Goal: Task Accomplishment & Management: Manage account settings

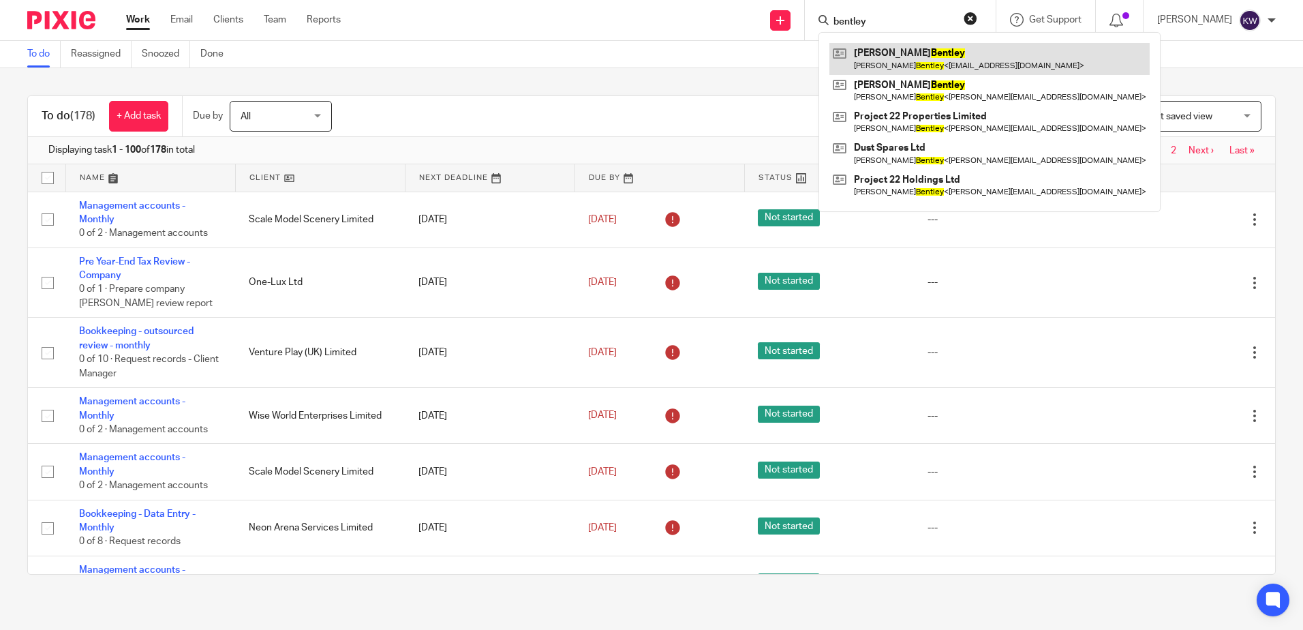
type input "bentley"
click at [884, 49] on link at bounding box center [989, 58] width 320 height 31
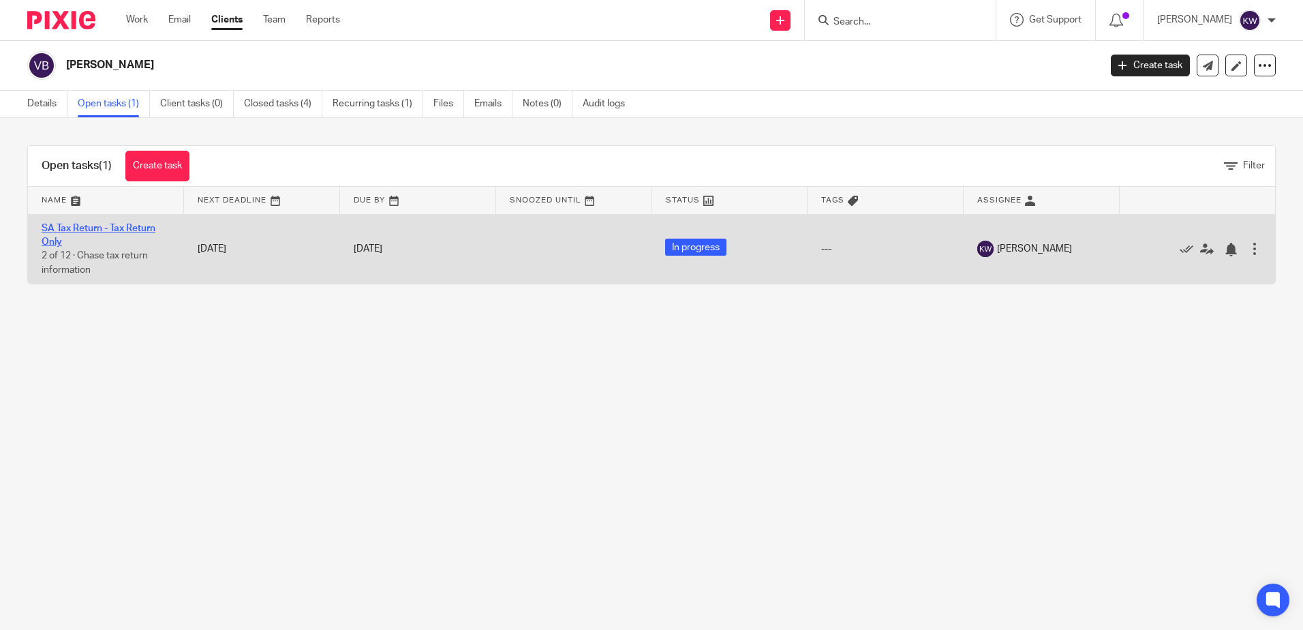
click at [114, 224] on link "SA Tax Return - Tax Return Only" at bounding box center [99, 235] width 114 height 23
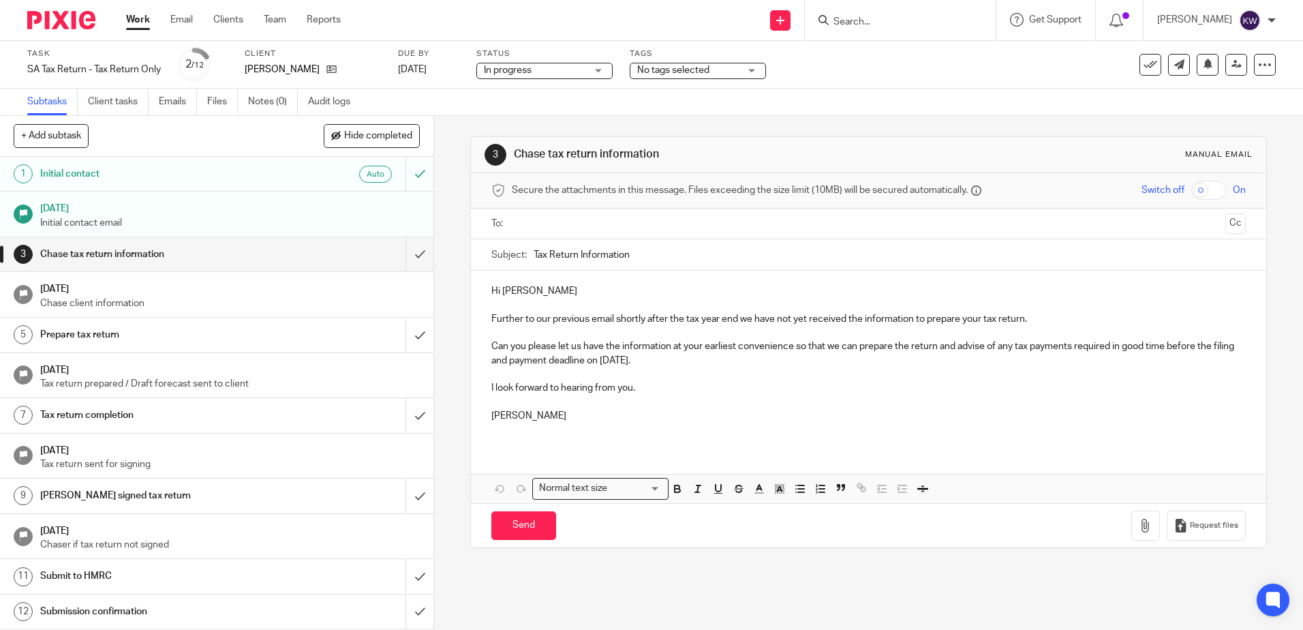
click at [660, 63] on span "No tags selected" at bounding box center [688, 70] width 102 height 14
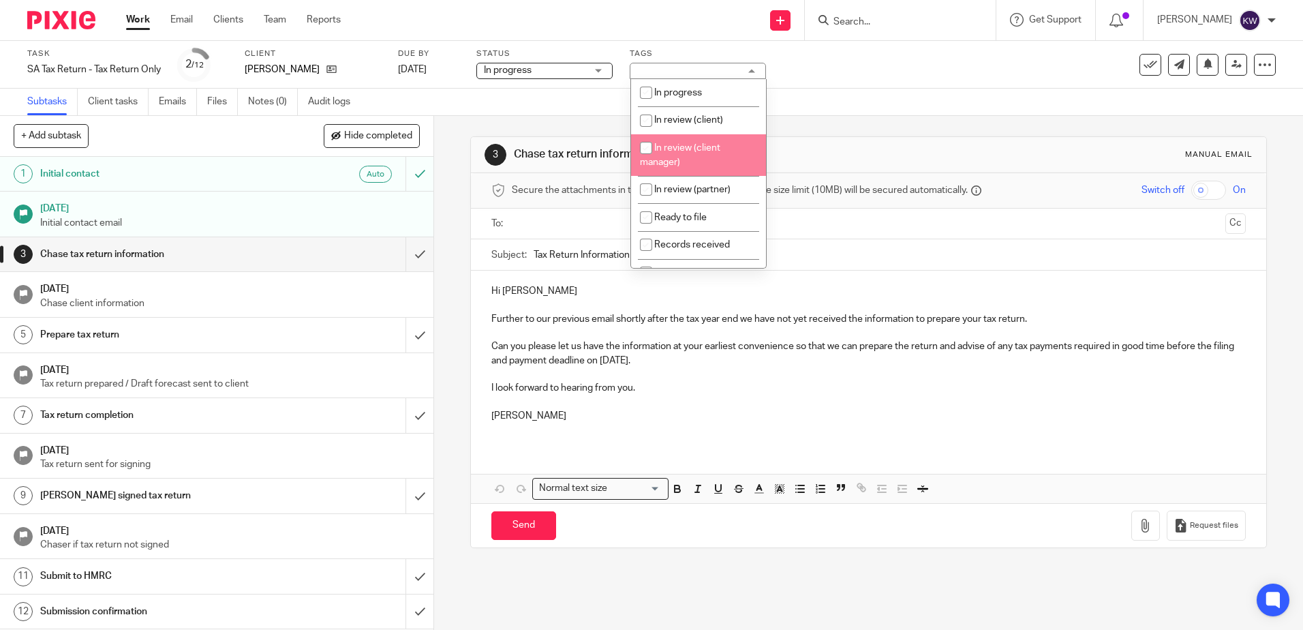
click at [697, 118] on span "In review (client)" at bounding box center [688, 120] width 69 height 10
checkbox input "true"
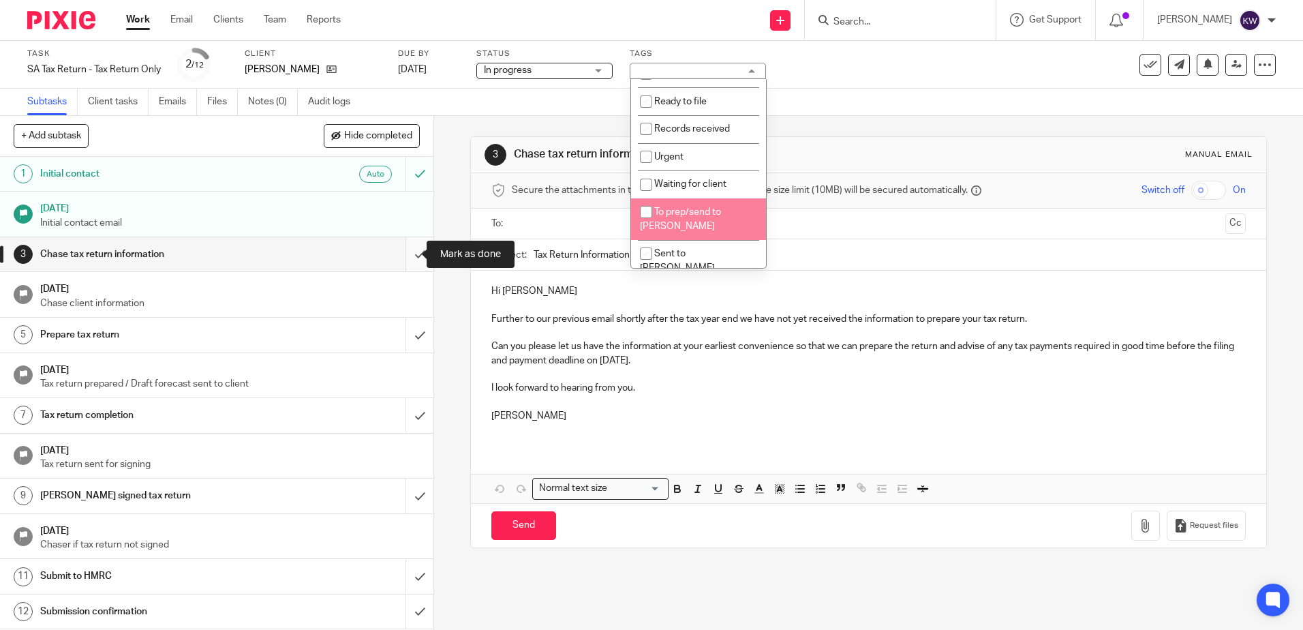
click at [416, 246] on input "submit" at bounding box center [216, 254] width 433 height 34
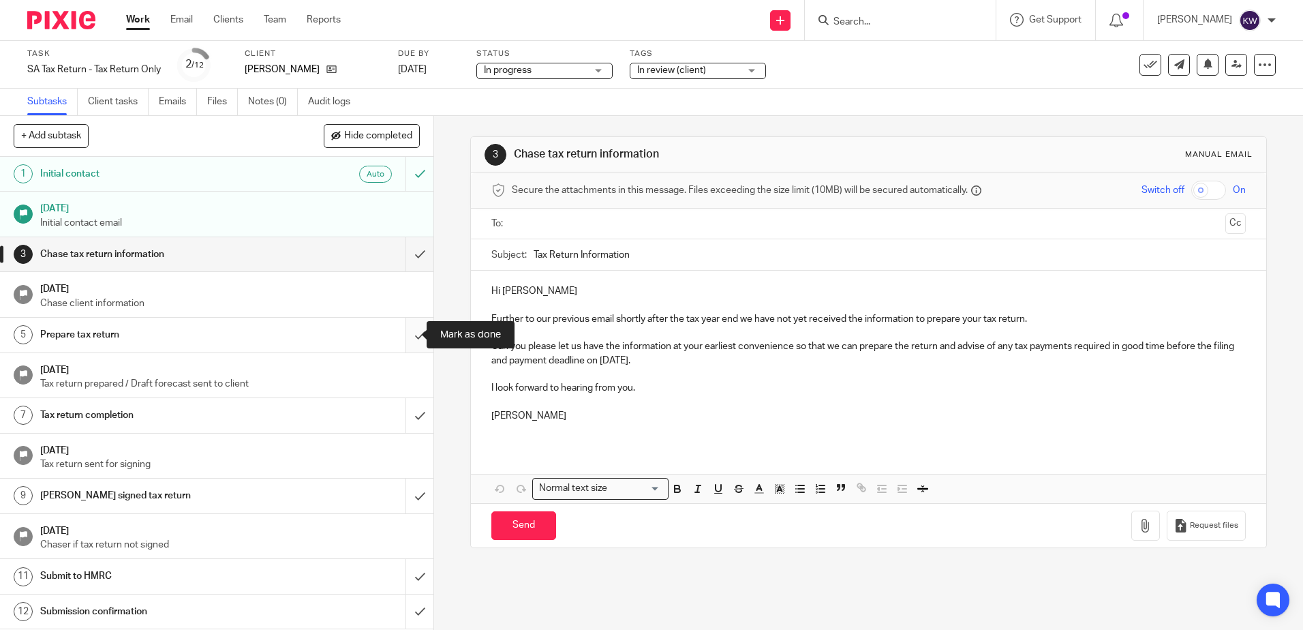
click at [407, 324] on input "submit" at bounding box center [216, 335] width 433 height 34
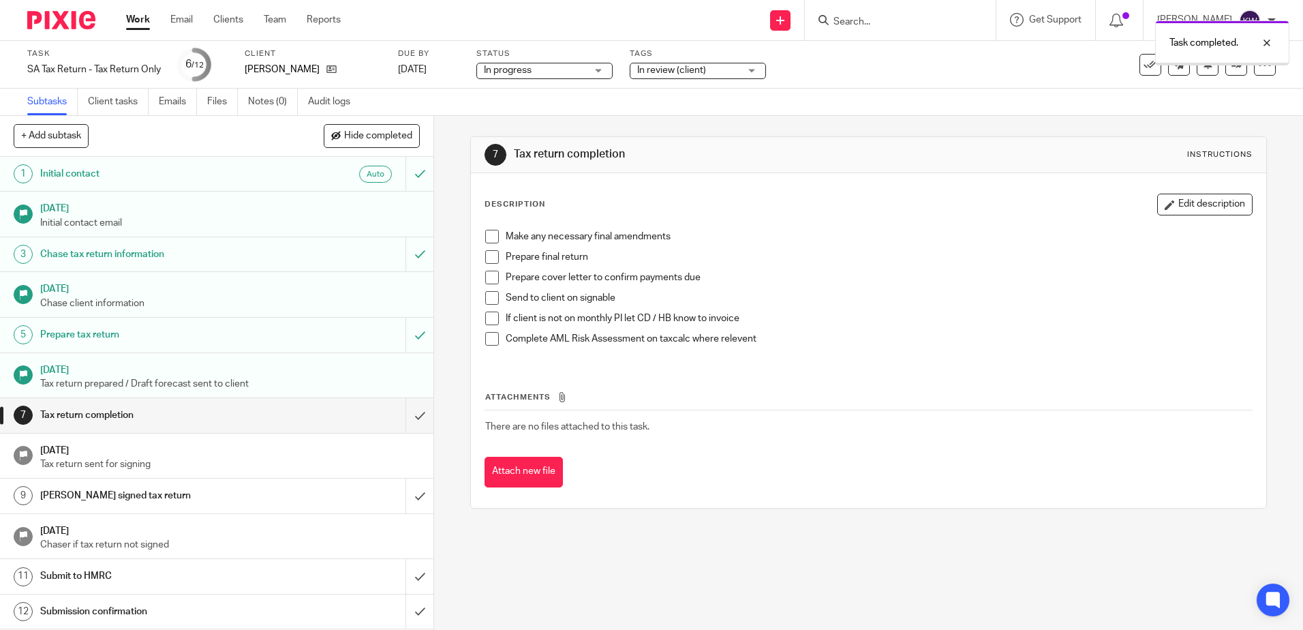
click at [857, 20] on div "Task completed." at bounding box center [970, 40] width 638 height 52
click at [401, 418] on input "submit" at bounding box center [216, 415] width 433 height 34
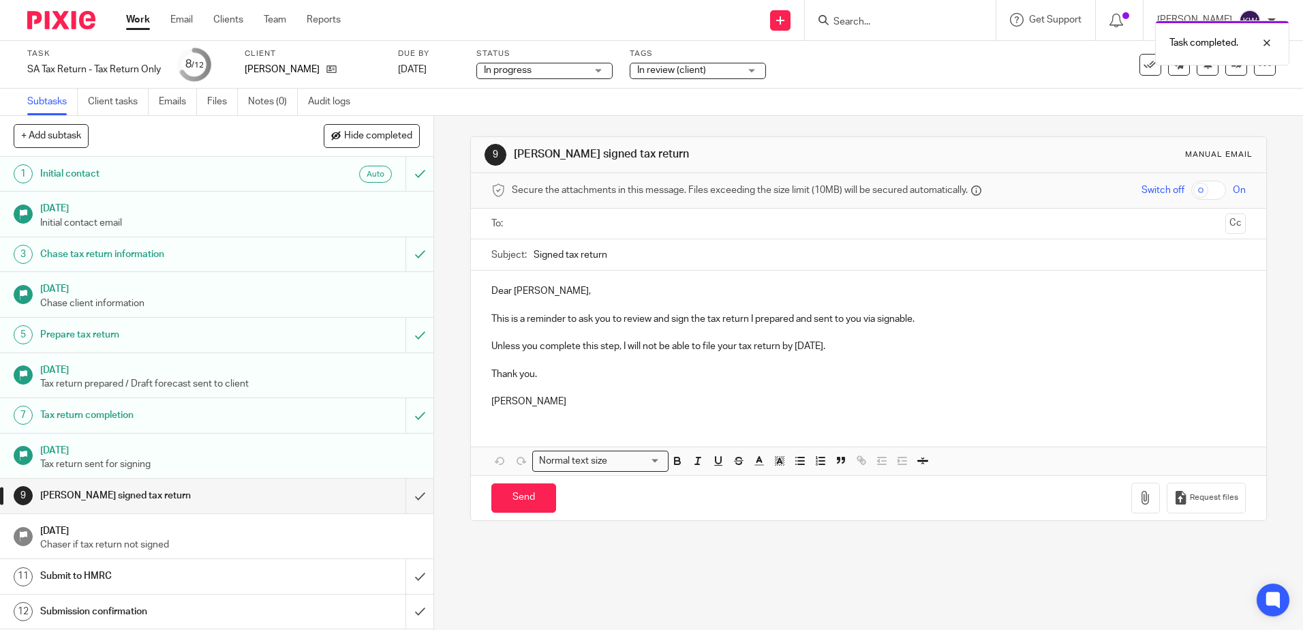
click at [860, 19] on div "Task completed." at bounding box center [970, 40] width 638 height 52
click at [1265, 43] on div at bounding box center [1256, 43] width 37 height 16
click at [900, 22] on div "Task completed." at bounding box center [970, 40] width 638 height 52
click at [875, 23] on input "Search" at bounding box center [893, 22] width 123 height 12
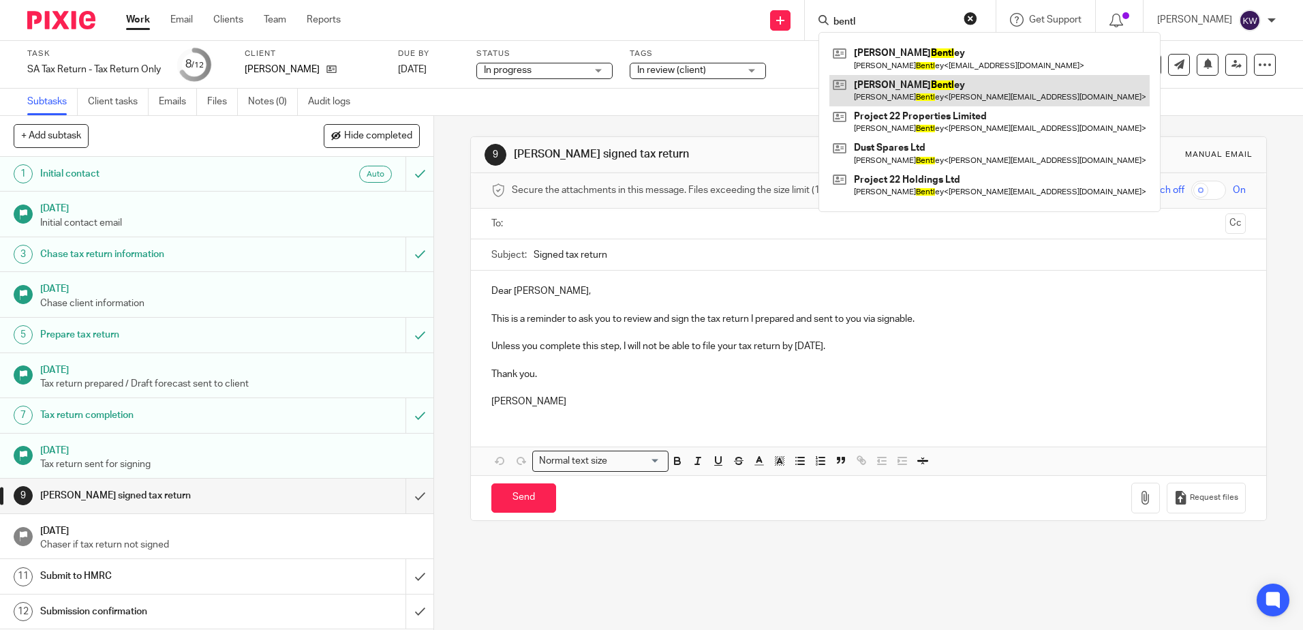
type input "bentl"
click at [885, 91] on link at bounding box center [989, 90] width 320 height 31
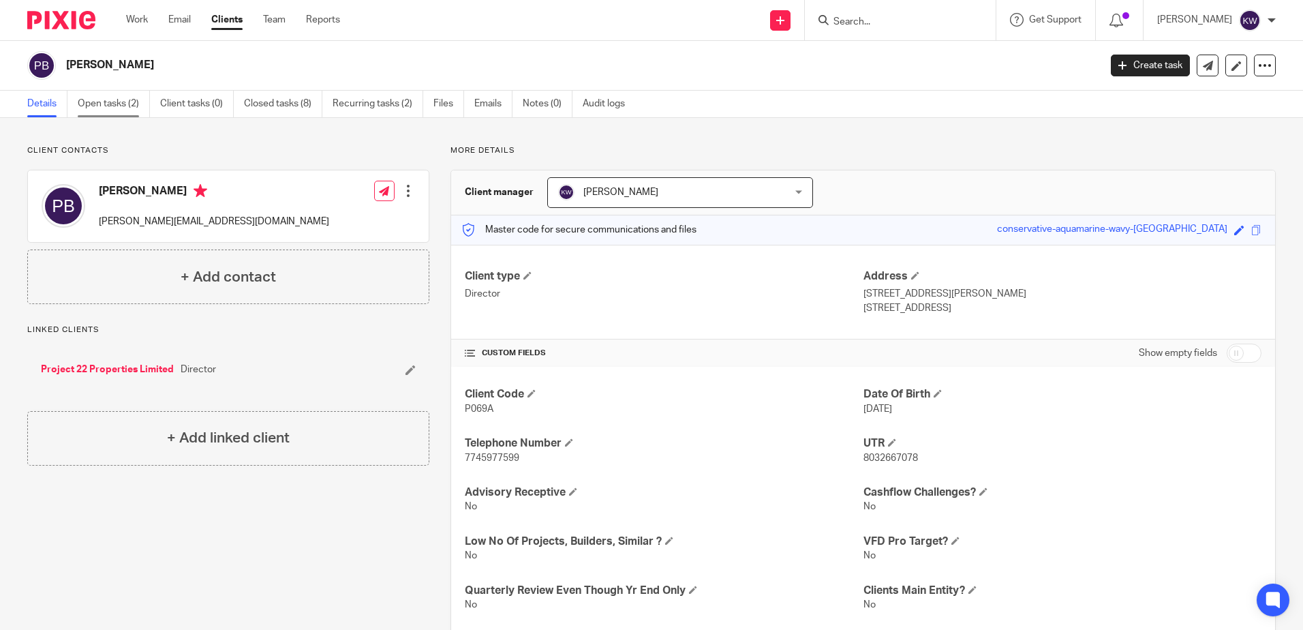
click at [126, 102] on link "Open tasks (2)" at bounding box center [114, 104] width 72 height 27
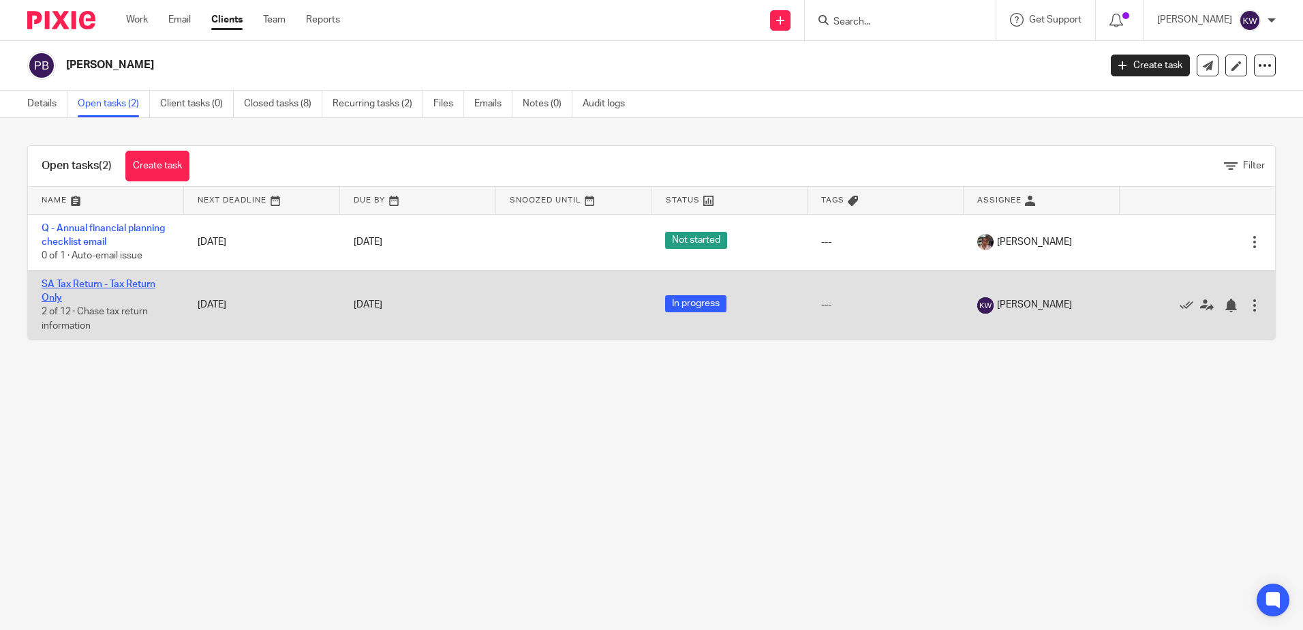
click at [125, 280] on link "SA Tax Return - Tax Return Only" at bounding box center [99, 290] width 114 height 23
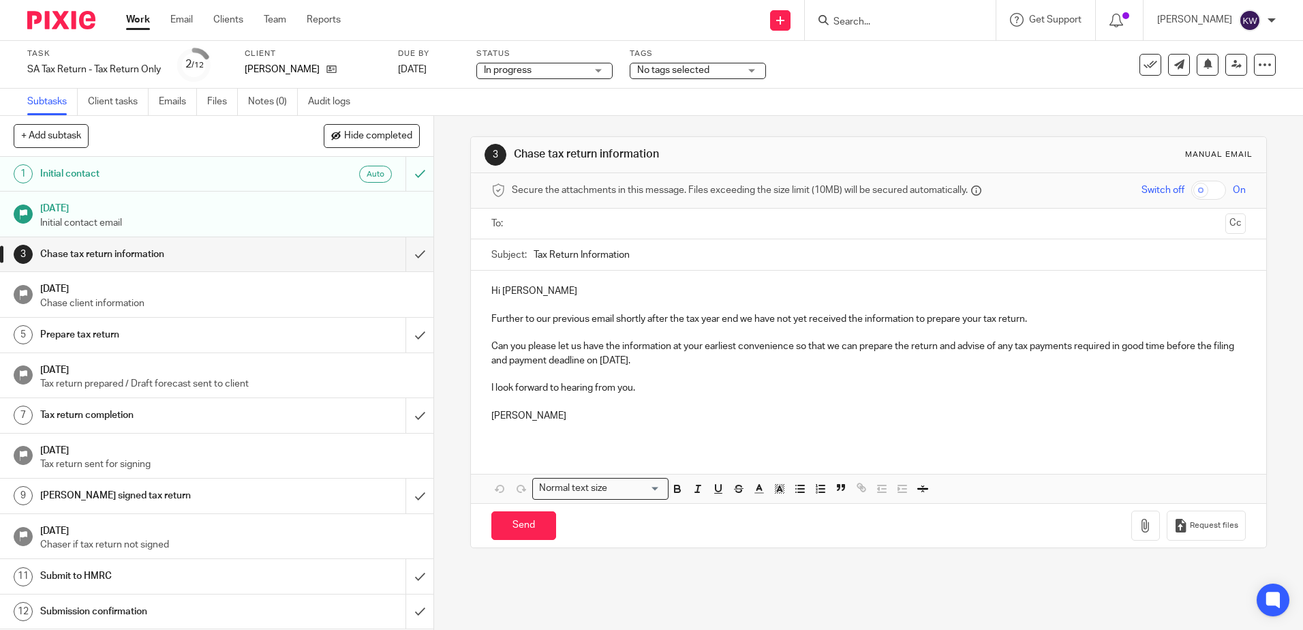
click at [705, 64] on span "No tags selected" at bounding box center [688, 70] width 102 height 14
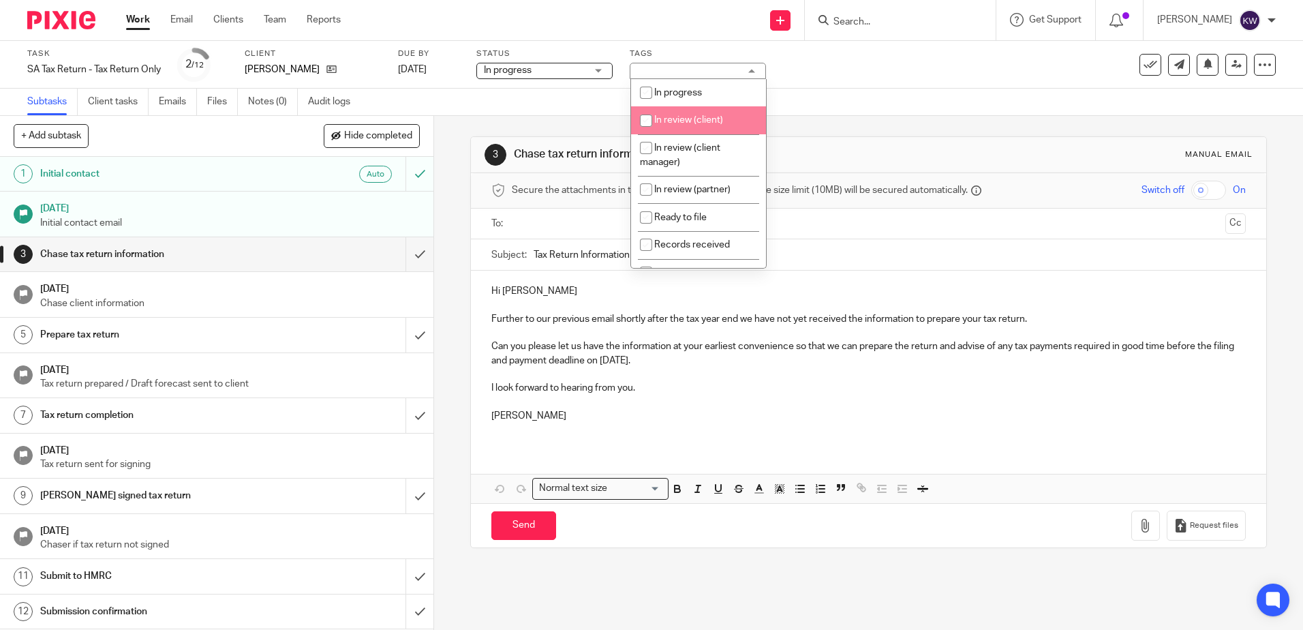
click at [711, 125] on li "In review (client)" at bounding box center [698, 120] width 135 height 28
checkbox input "true"
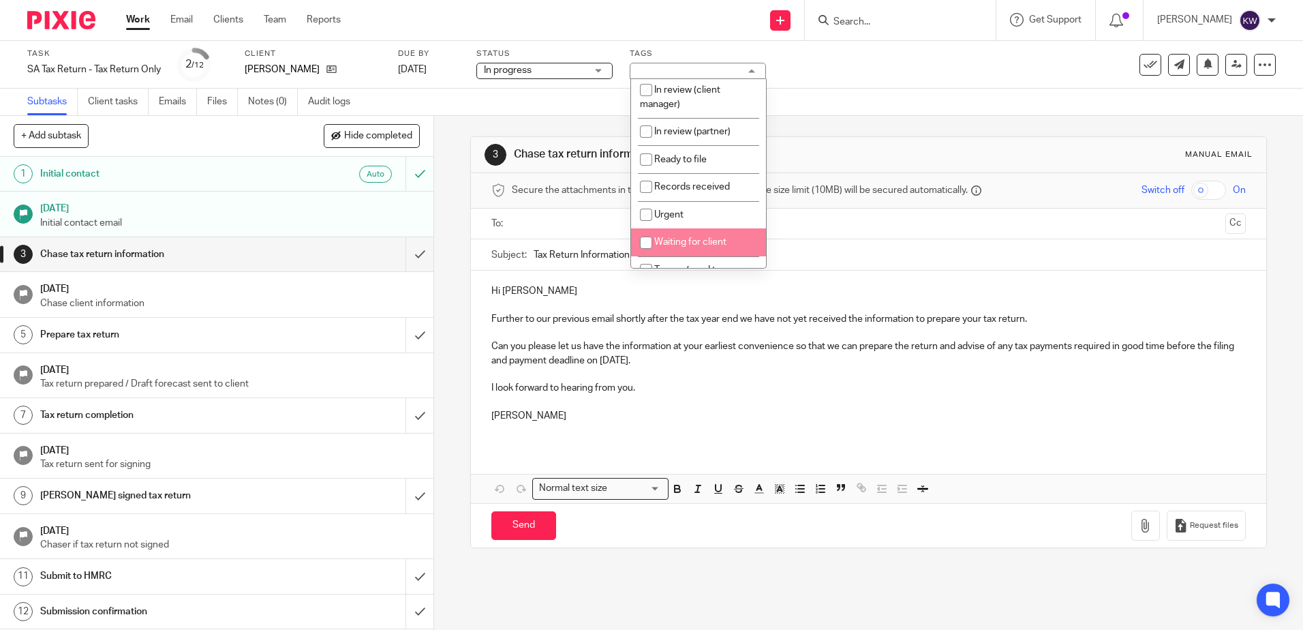
scroll to position [116, 0]
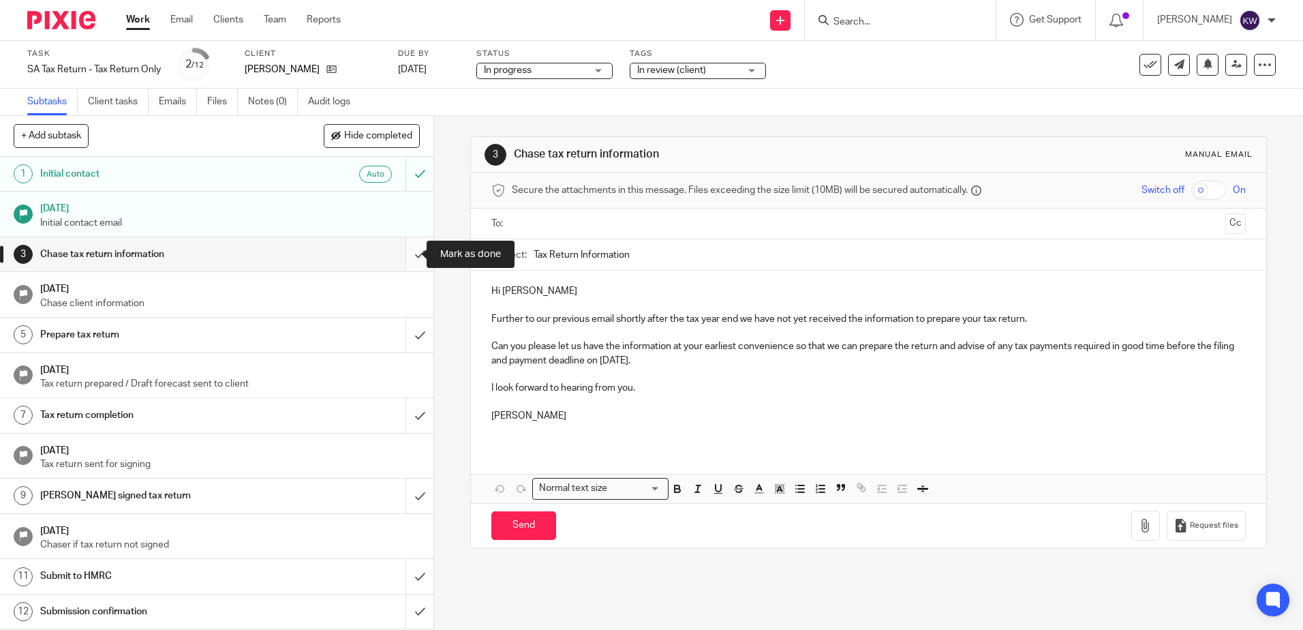
click at [405, 258] on input "submit" at bounding box center [216, 254] width 433 height 34
click at [411, 337] on input "submit" at bounding box center [216, 335] width 433 height 34
click at [413, 408] on input "submit" at bounding box center [216, 415] width 433 height 34
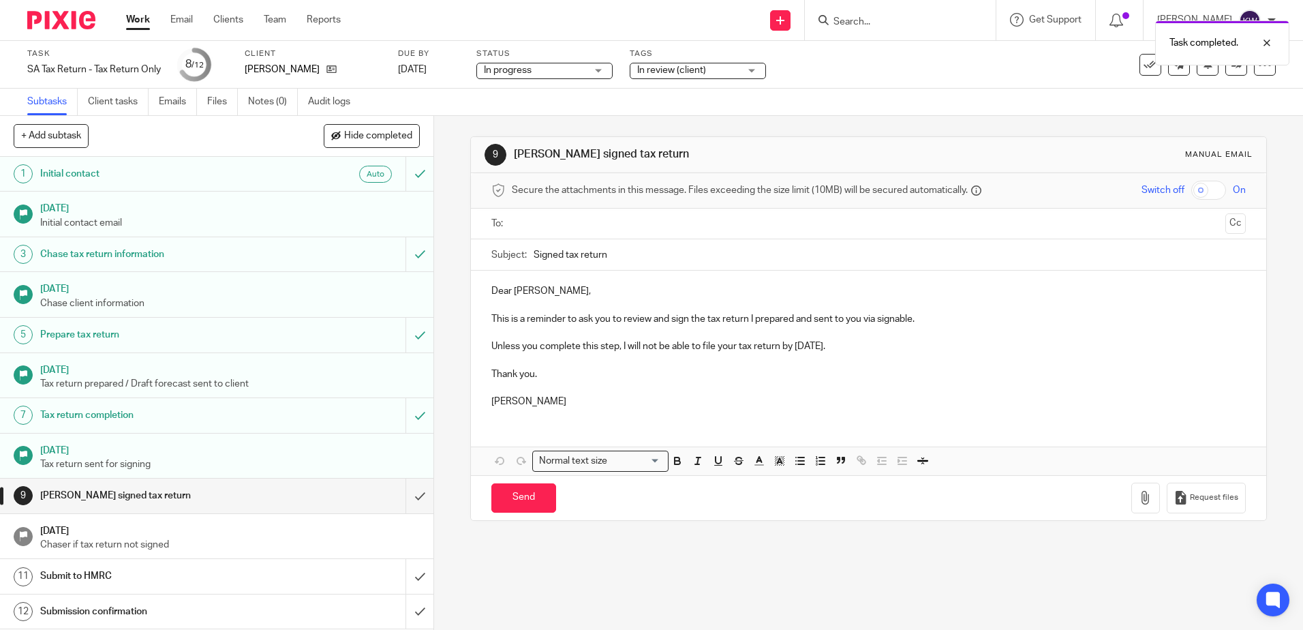
click at [141, 27] on link "Work" at bounding box center [138, 20] width 24 height 14
